Goal: Check status: Check status

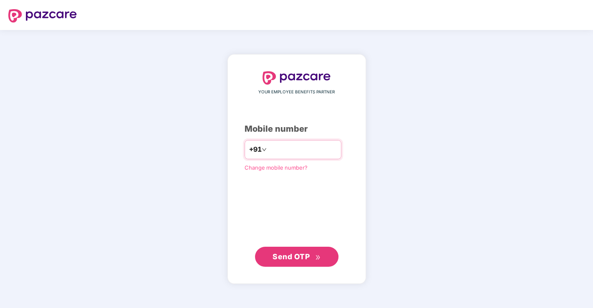
type input "**********"
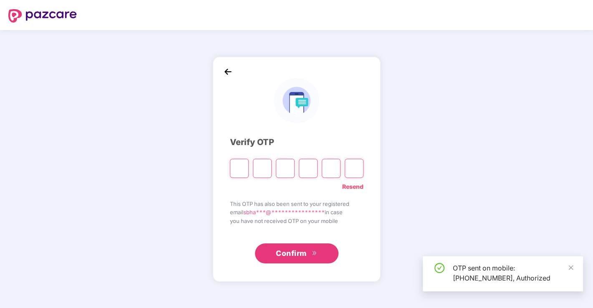
type input "*"
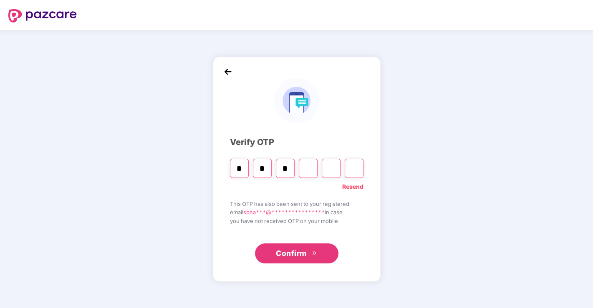
type input "*"
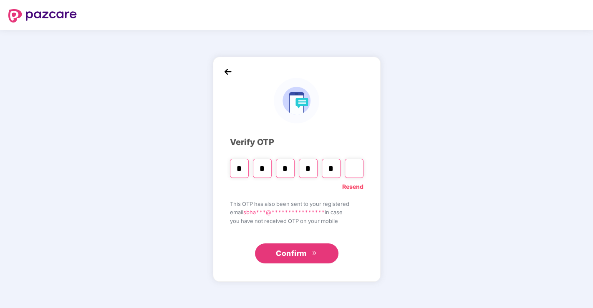
type input "*"
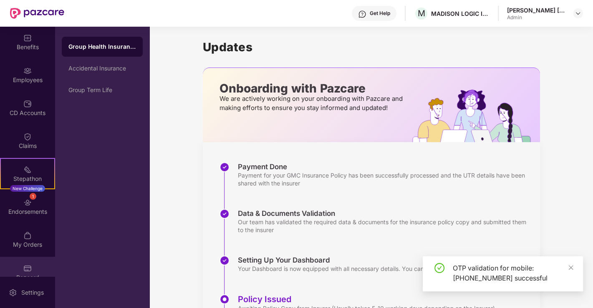
scroll to position [79, 0]
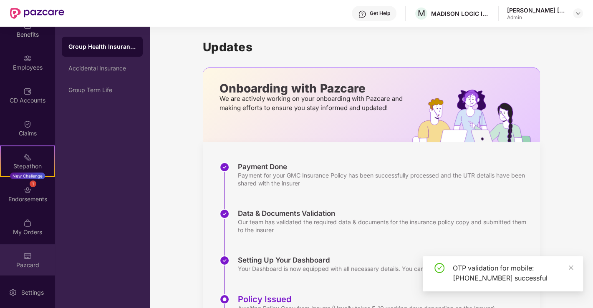
click at [17, 253] on div "Pazcard" at bounding box center [27, 259] width 55 height 31
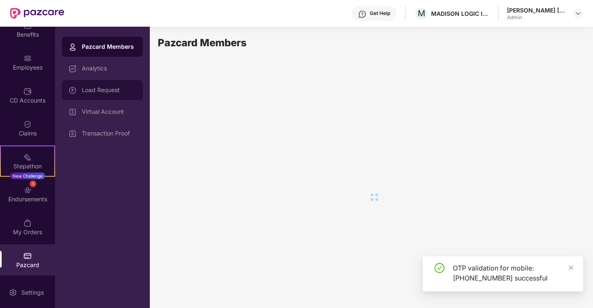
click at [114, 91] on div "Load Request" at bounding box center [109, 90] width 54 height 7
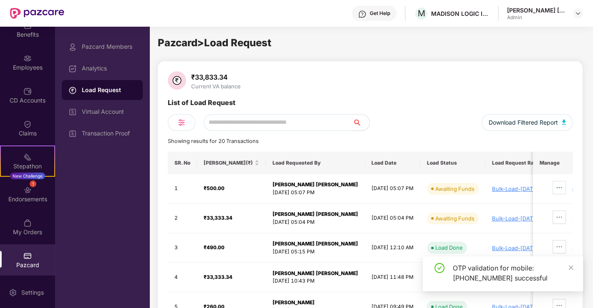
click at [561, 187] on icon "ellipsis" at bounding box center [559, 187] width 7 height 7
click at [572, 266] on icon "close" at bounding box center [571, 267] width 5 height 5
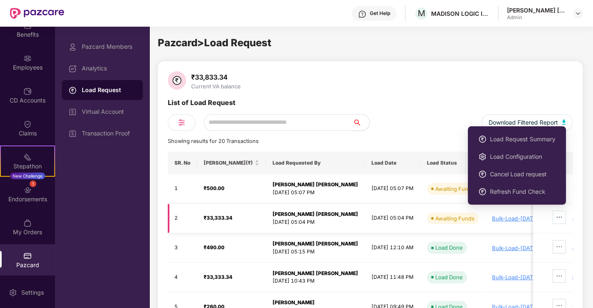
click at [560, 214] on icon "ellipsis" at bounding box center [559, 217] width 7 height 7
click at [539, 191] on span "Refresh Fund Check" at bounding box center [523, 191] width 66 height 9
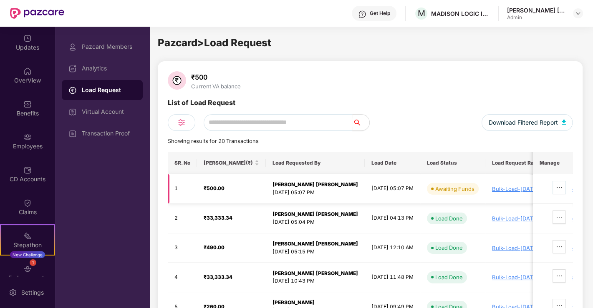
click at [560, 188] on icon "ellipsis" at bounding box center [559, 187] width 7 height 7
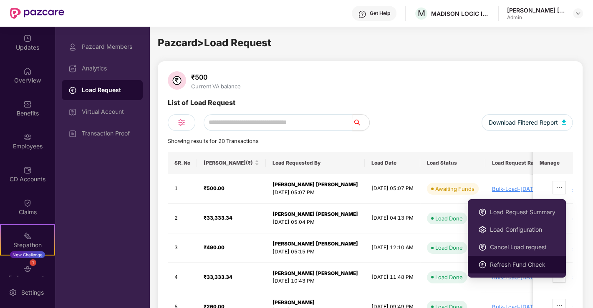
click at [504, 261] on span "Refresh Fund Check" at bounding box center [523, 264] width 66 height 9
